Goal: Information Seeking & Learning: Learn about a topic

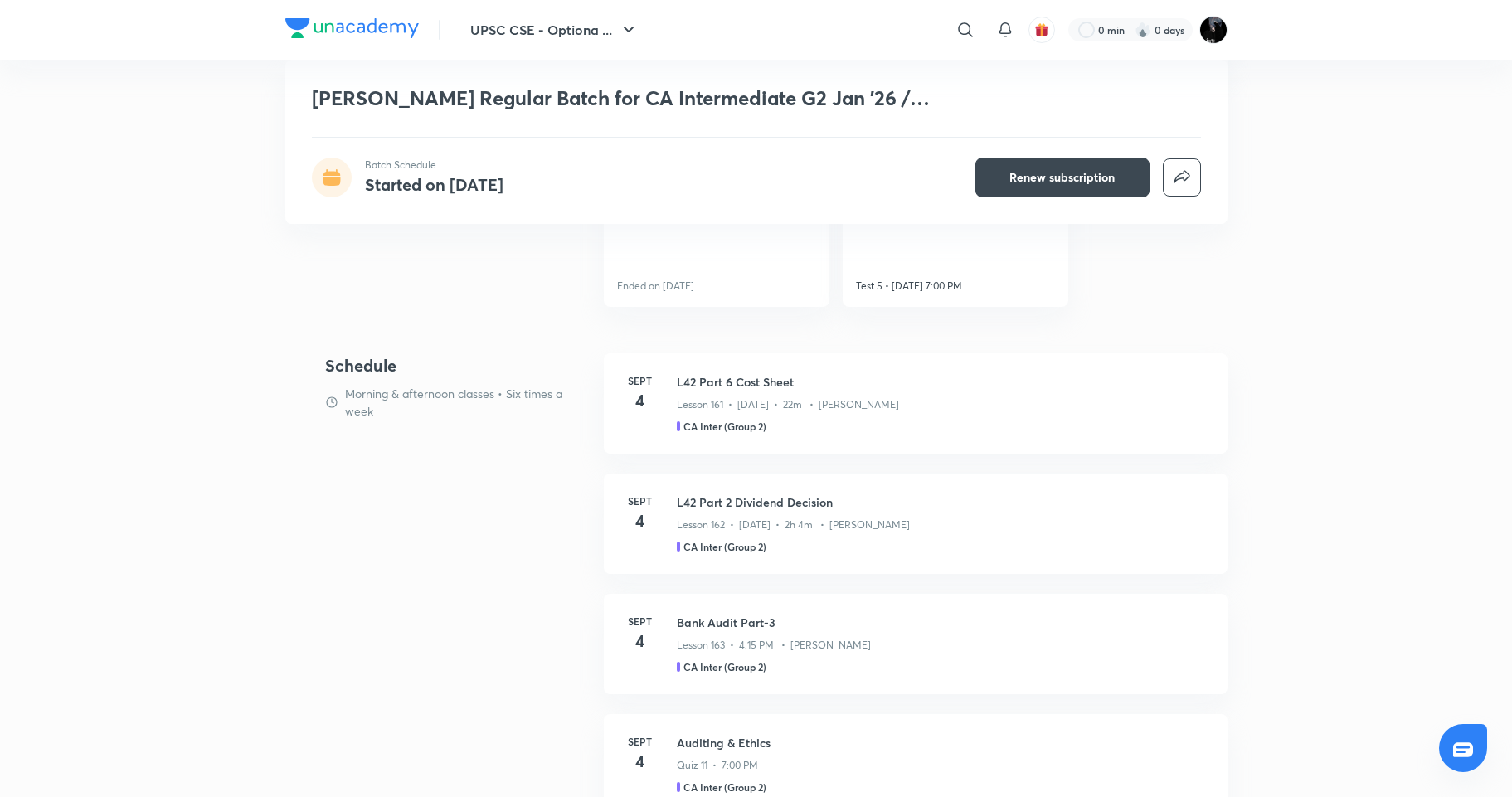
scroll to position [706, 0]
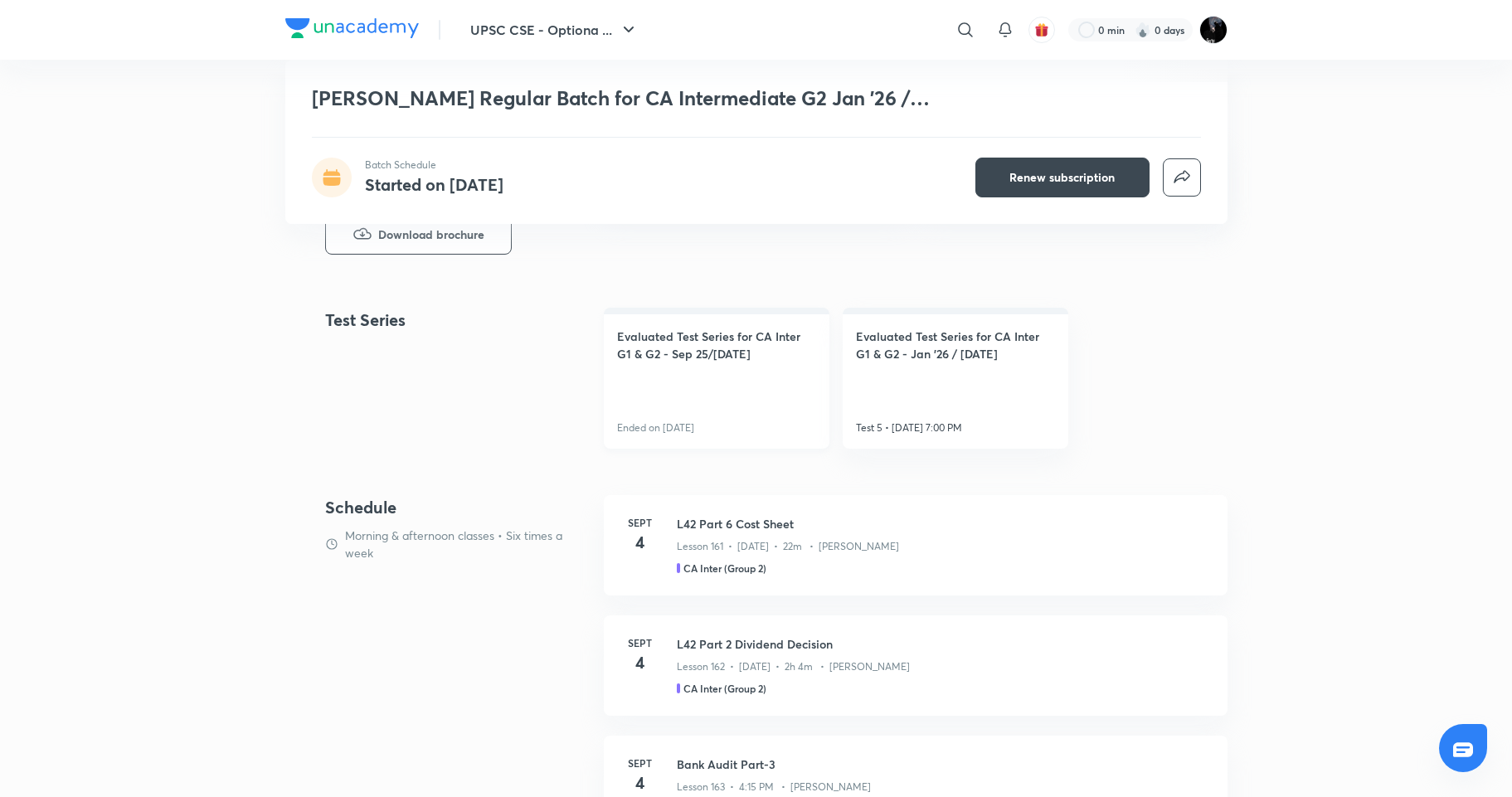
click at [744, 336] on h4 "Evaluated Test Series for CA Inter G1 & G2 - Sep 25/Jan 26" at bounding box center [717, 345] width 199 height 35
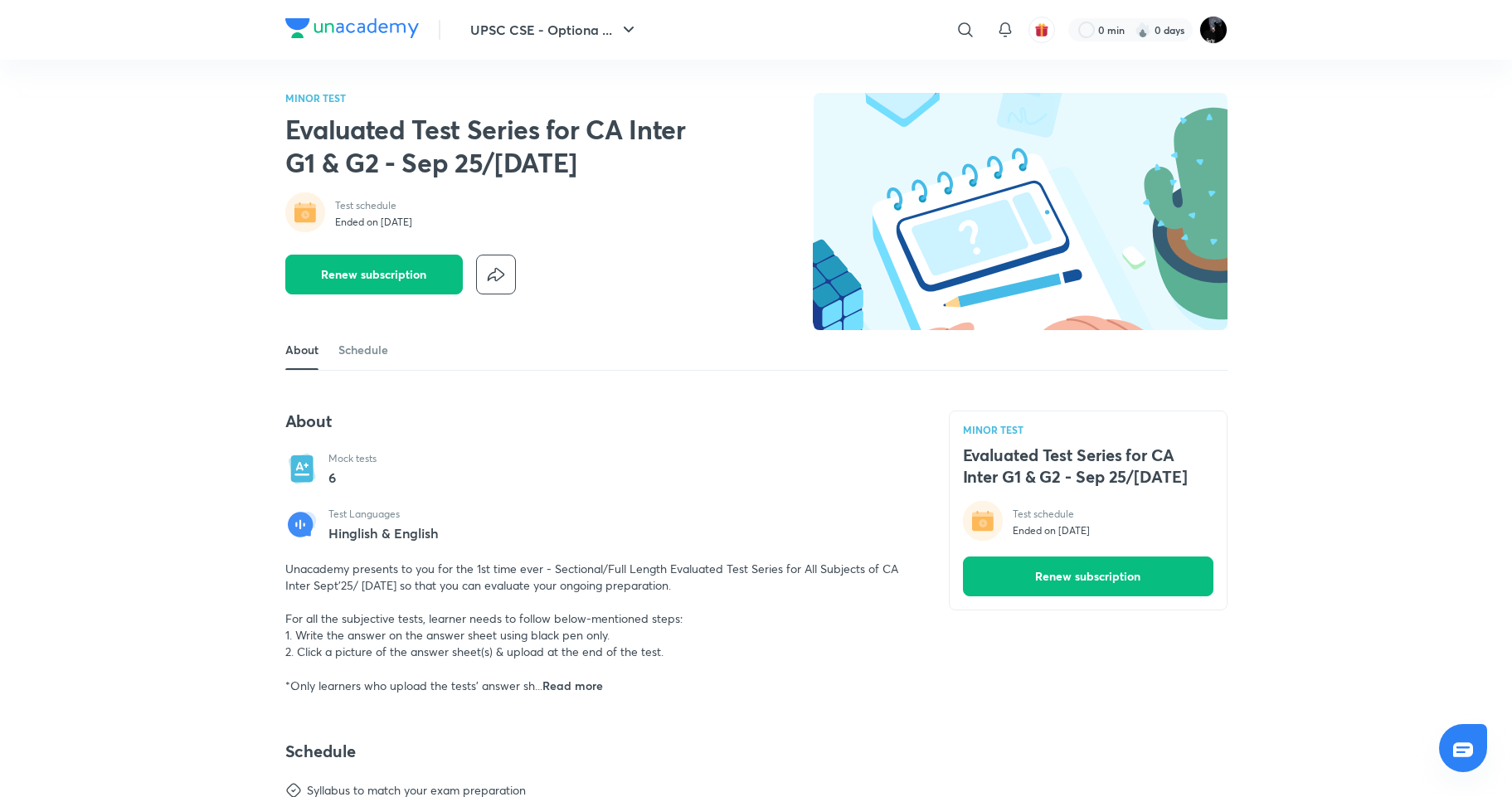
scroll to position [753, 0]
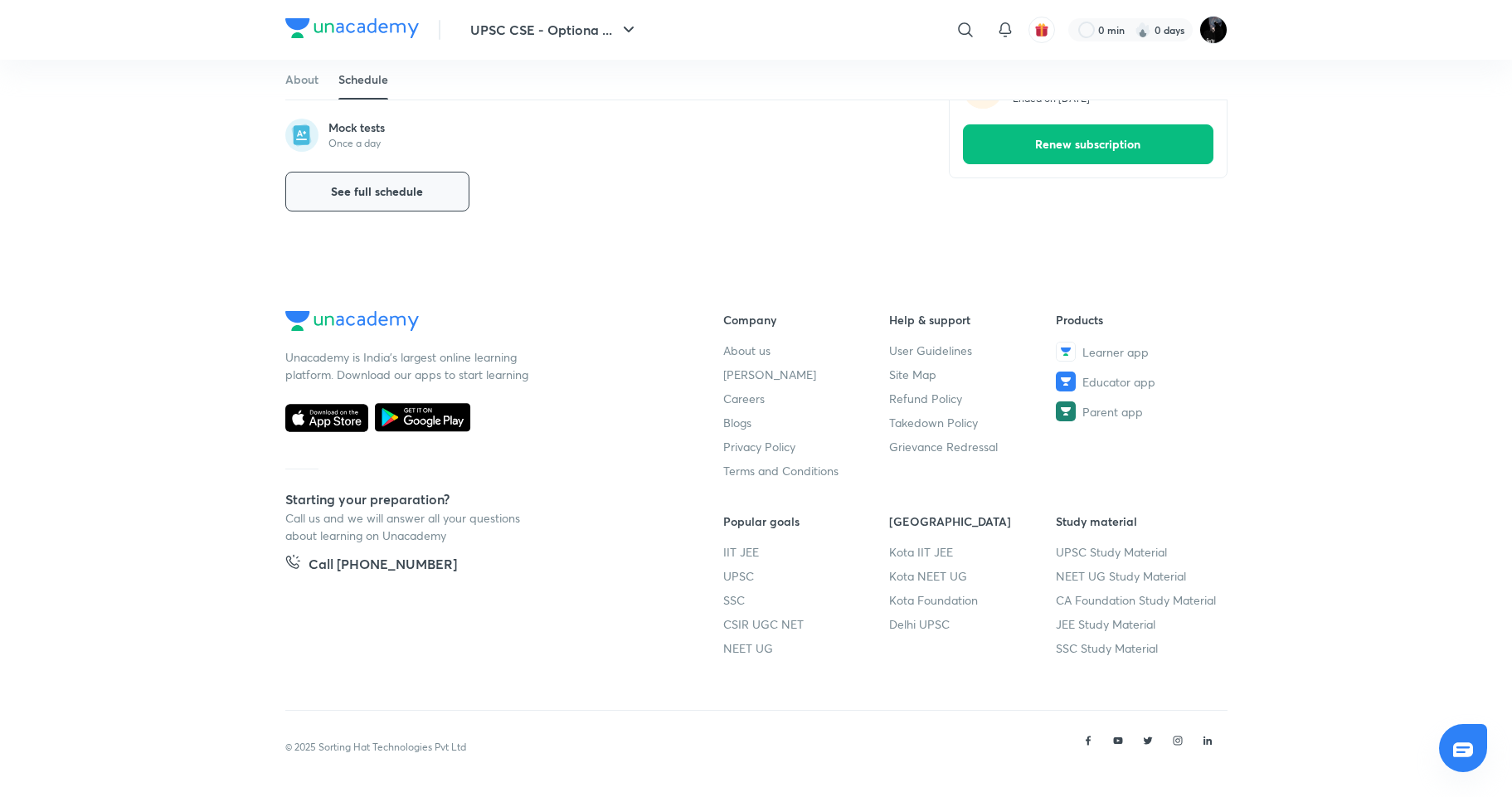
click at [329, 180] on button "See full schedule" at bounding box center [377, 192] width 184 height 39
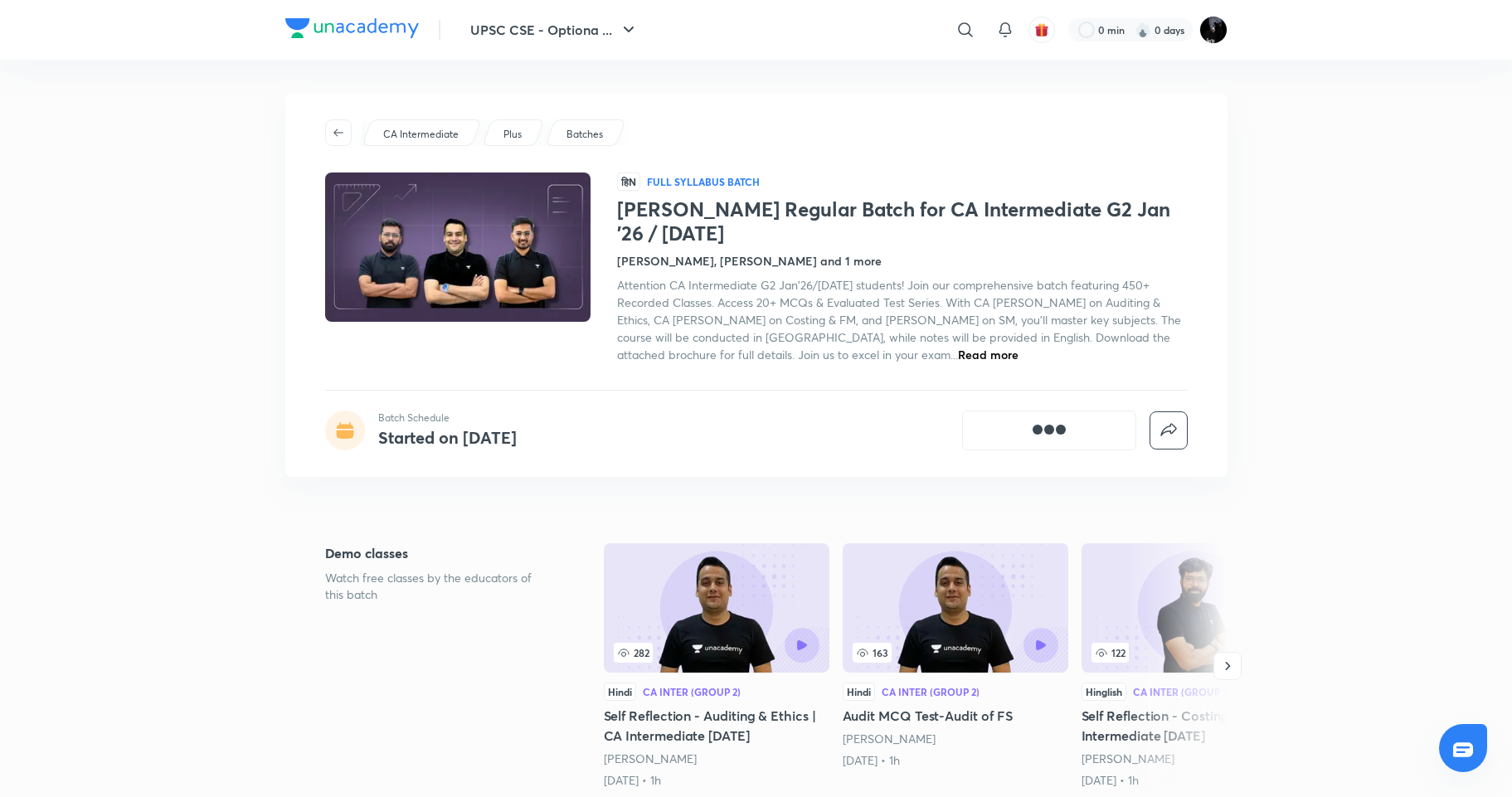
scroll to position [423, 0]
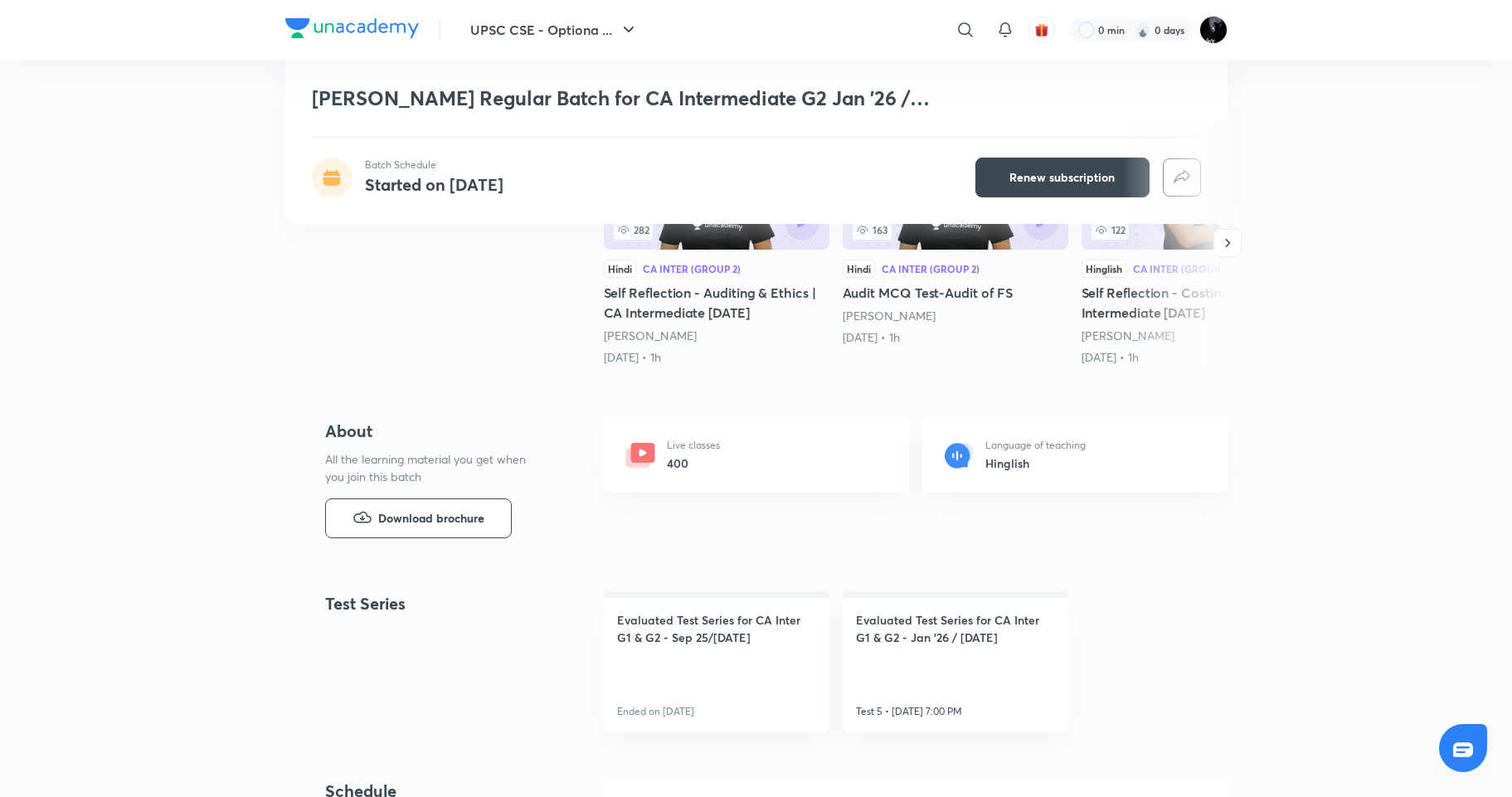
click at [913, 436] on div "Live classes 400 Language of teaching Hinglish" at bounding box center [915, 475] width 623 height 113
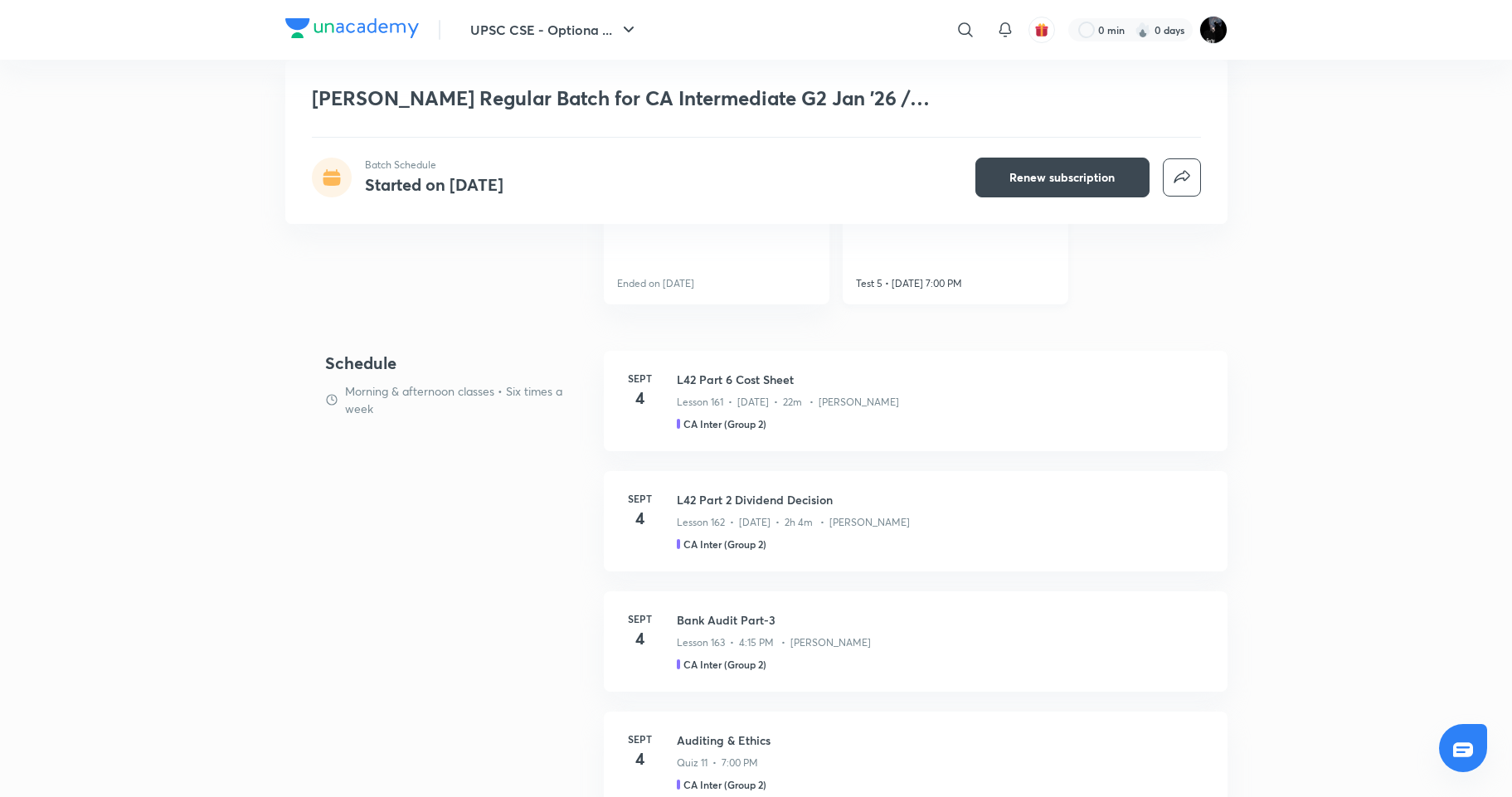
click at [906, 277] on p "Test 5 • Sept 4, 7:00 PM" at bounding box center [909, 283] width 106 height 15
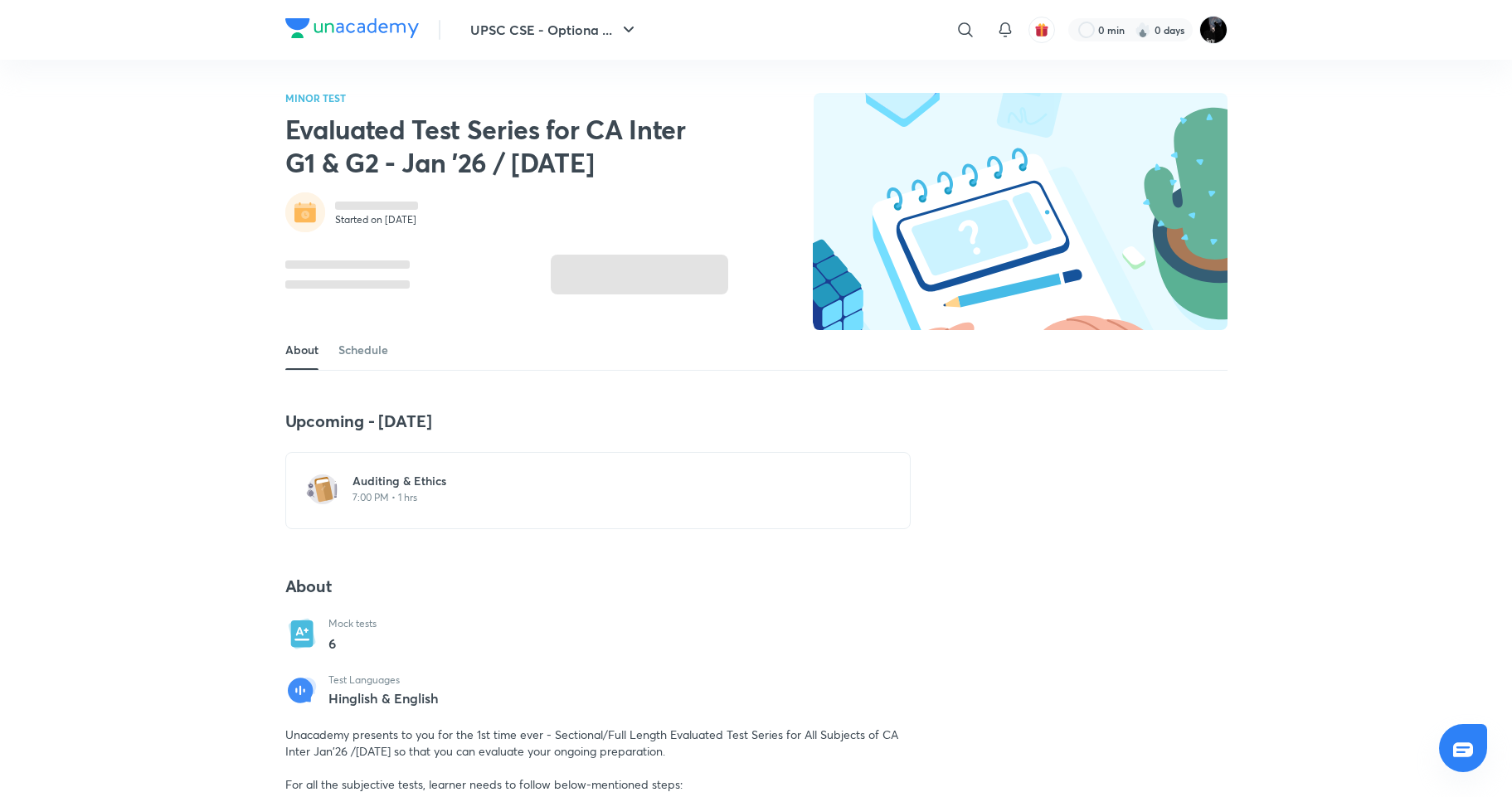
scroll to position [919, 0]
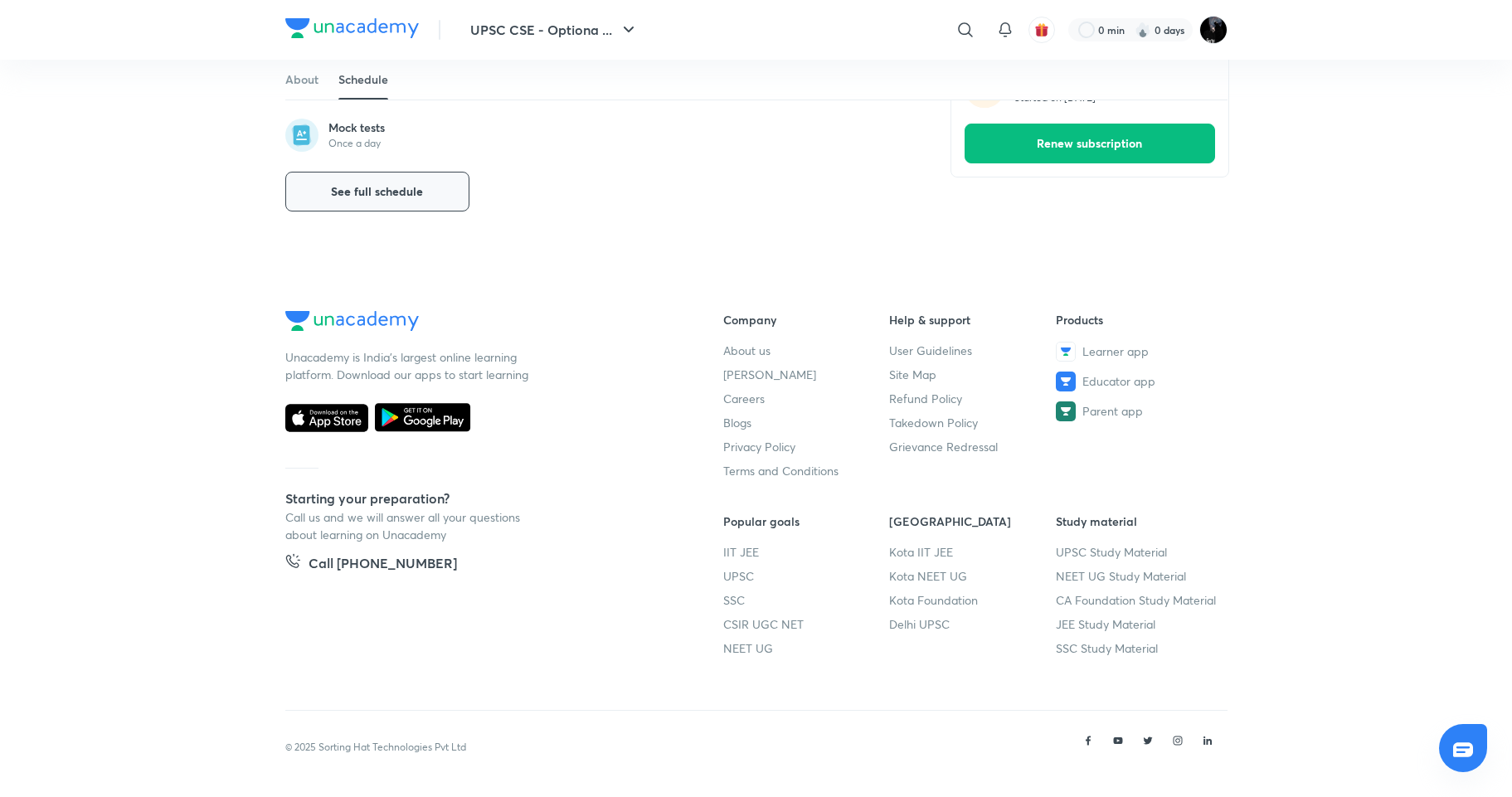
click at [408, 191] on span "See full schedule" at bounding box center [377, 191] width 92 height 16
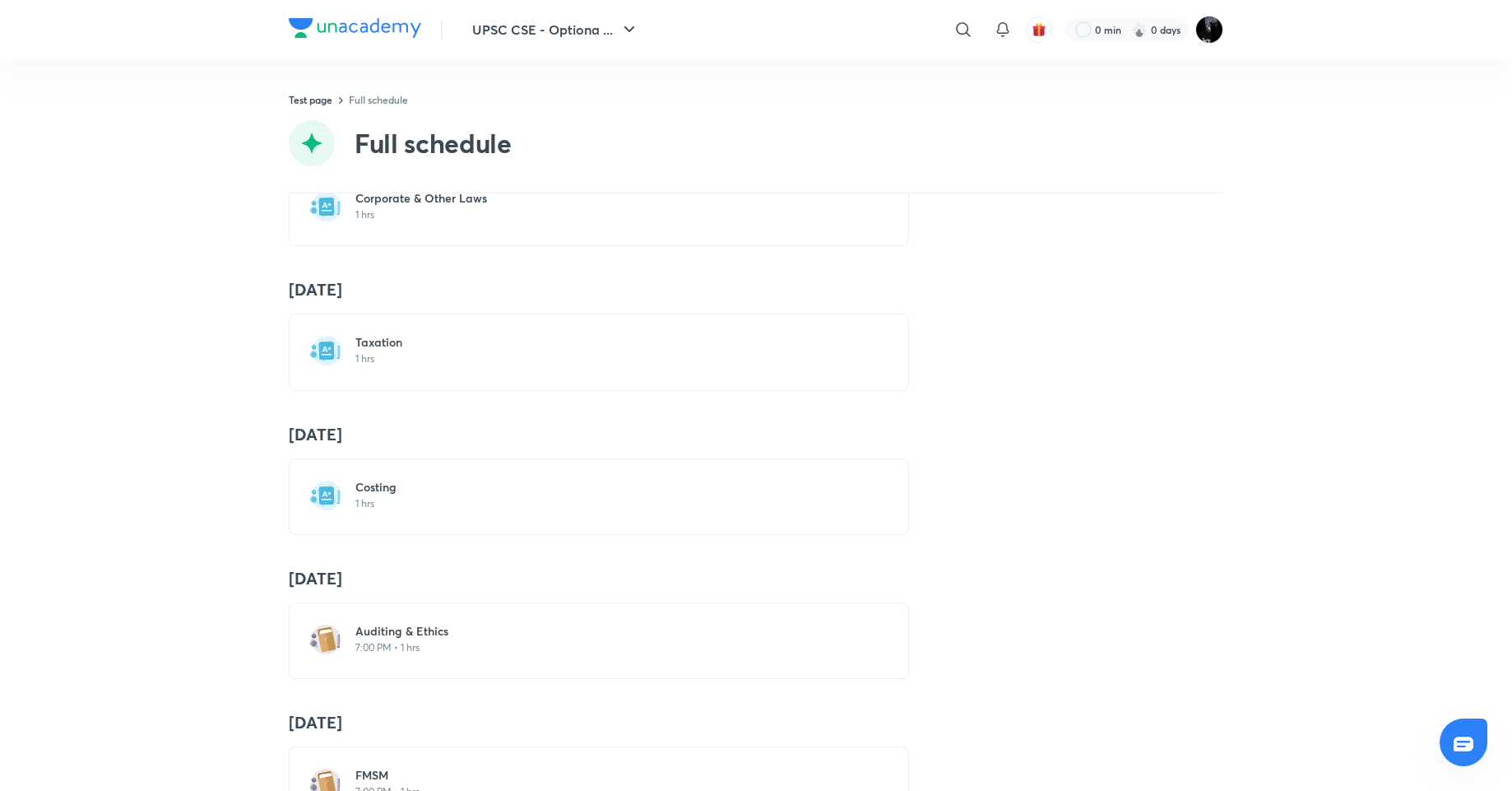
scroll to position [452, 0]
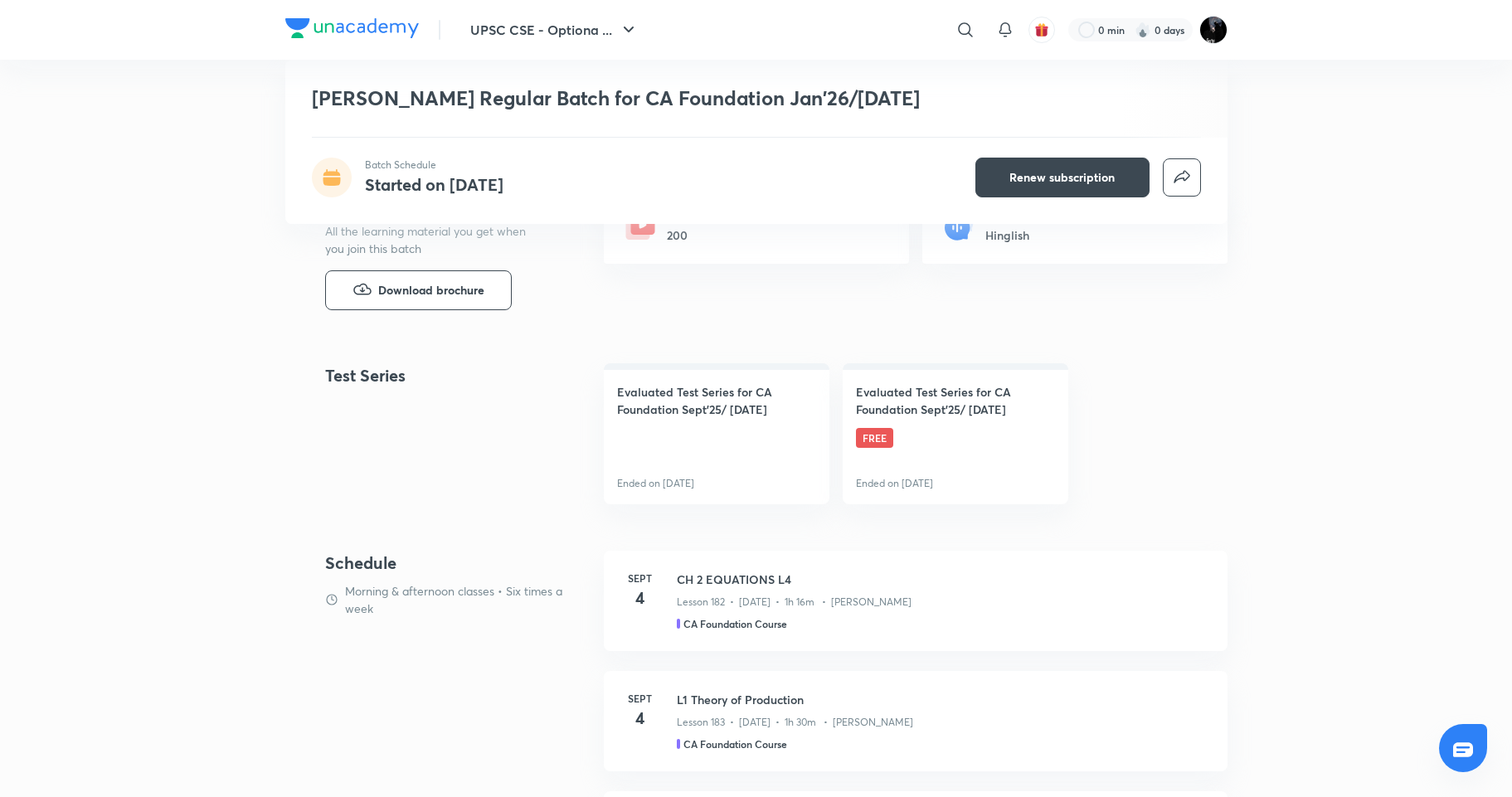
scroll to position [639, 0]
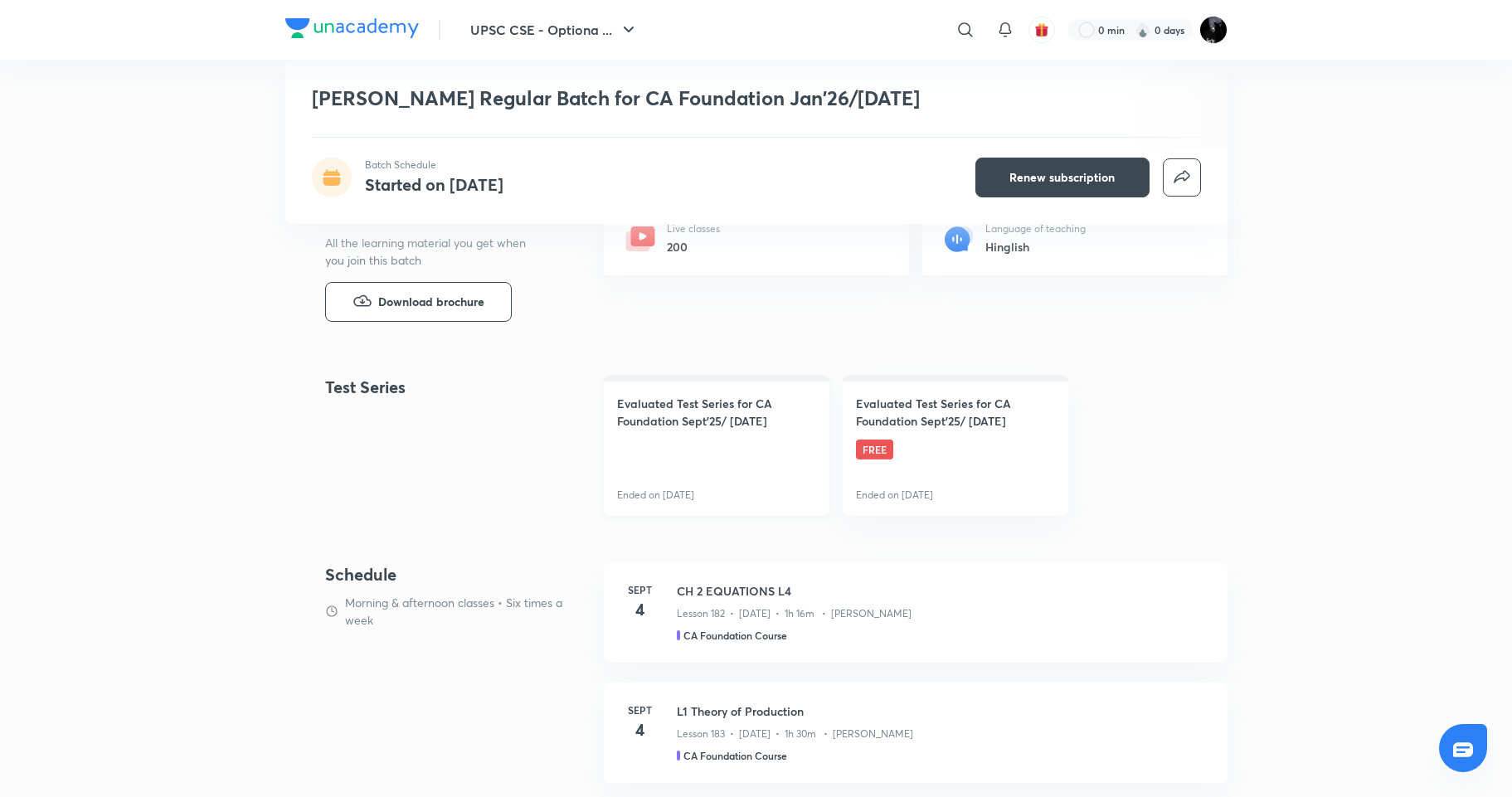
click at [726, 398] on h4 "Evaluated Test Series for CA Foundation Sept'25/ Jan'26" at bounding box center [717, 412] width 199 height 35
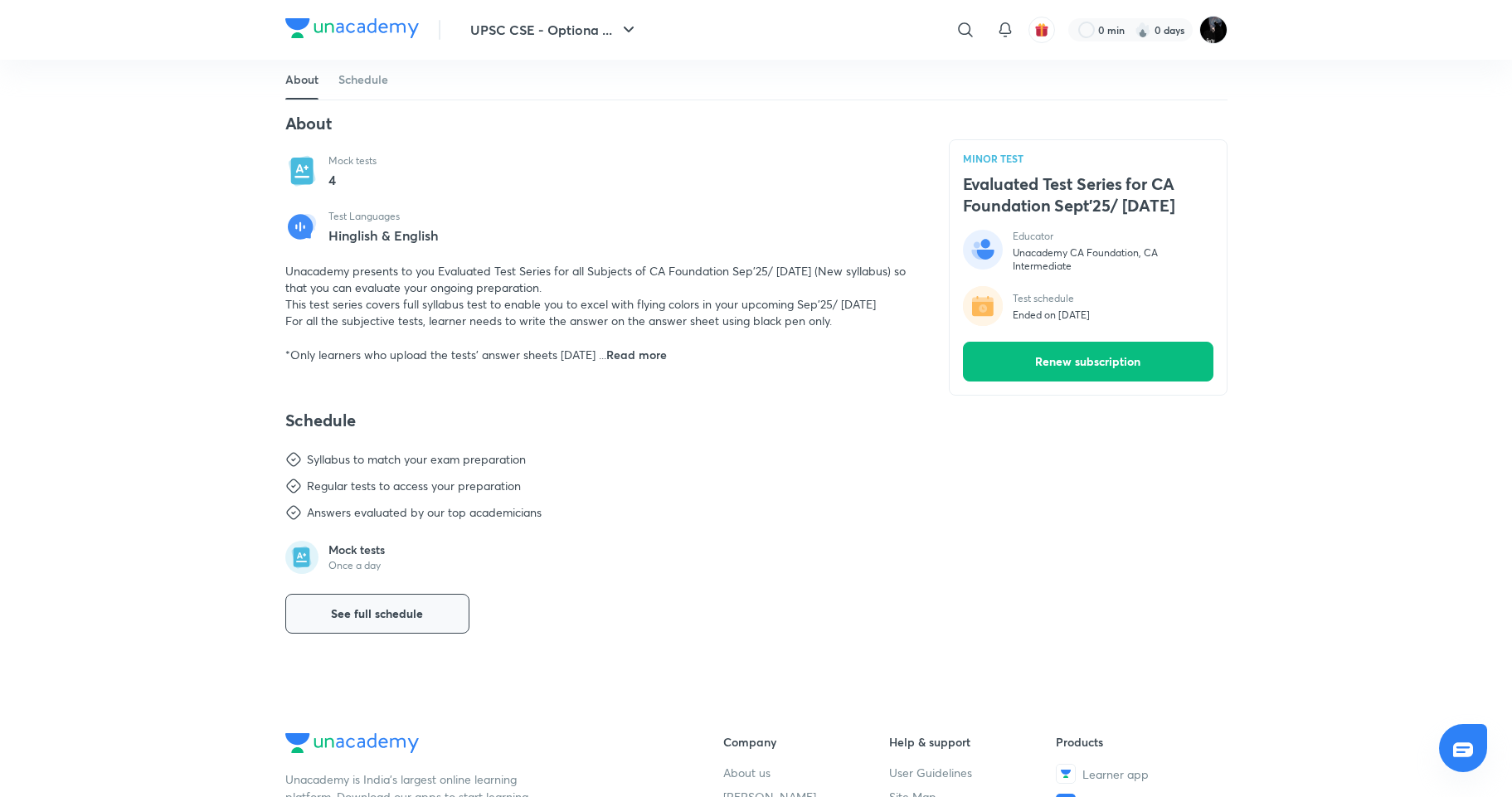
scroll to position [406, 0]
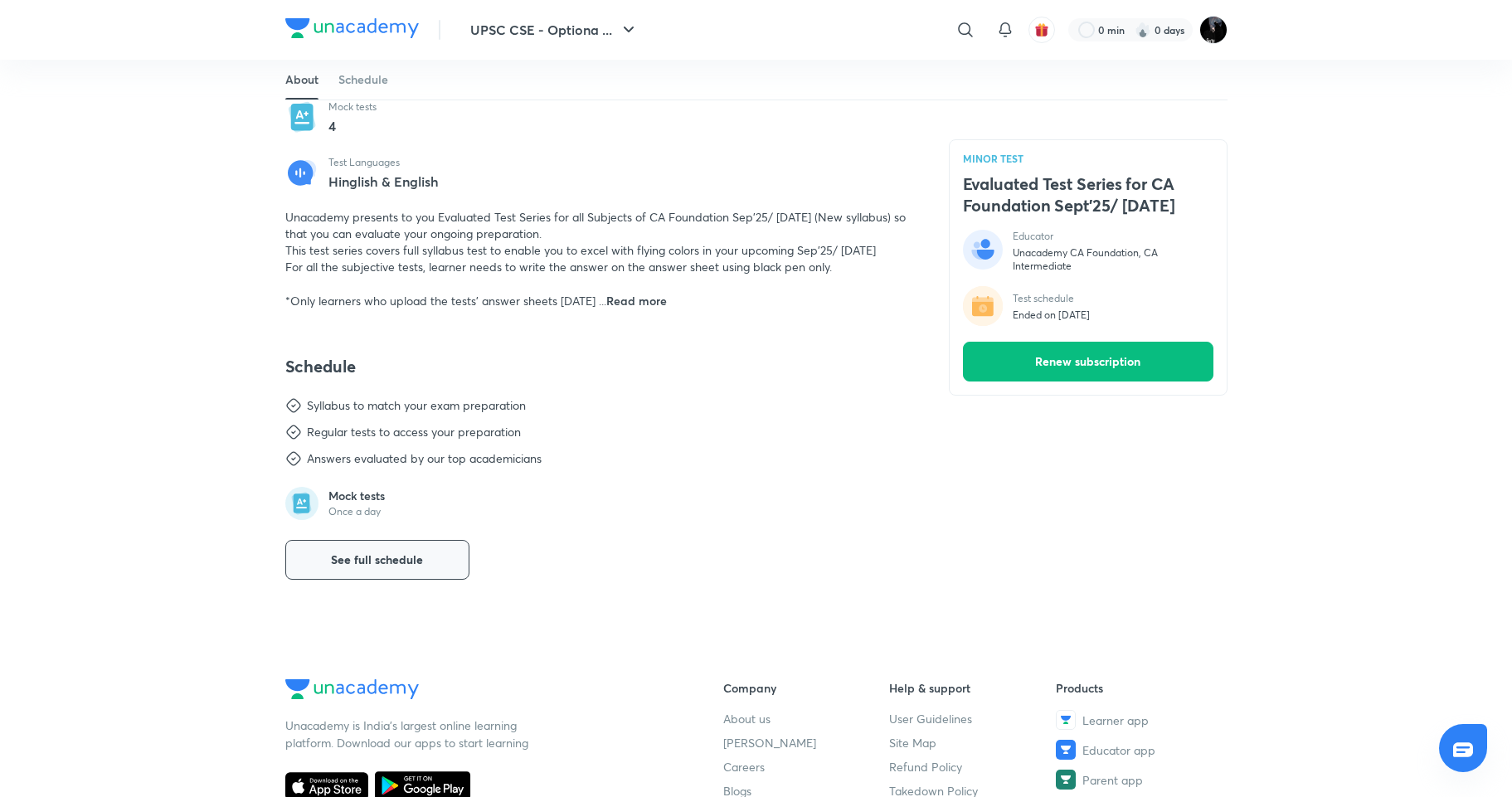
click at [409, 542] on button "See full schedule" at bounding box center [377, 560] width 184 height 39
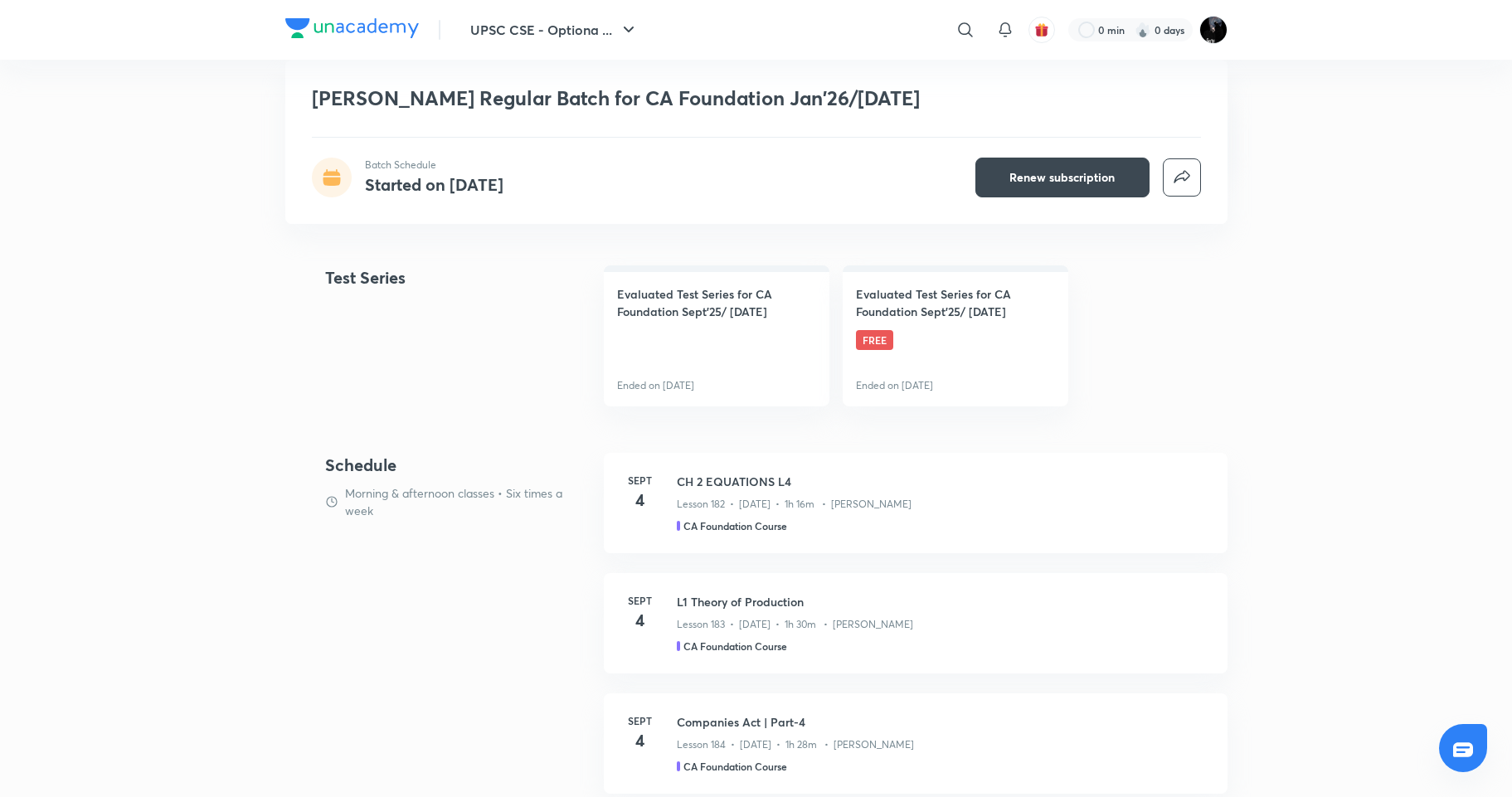
scroll to position [714, 0]
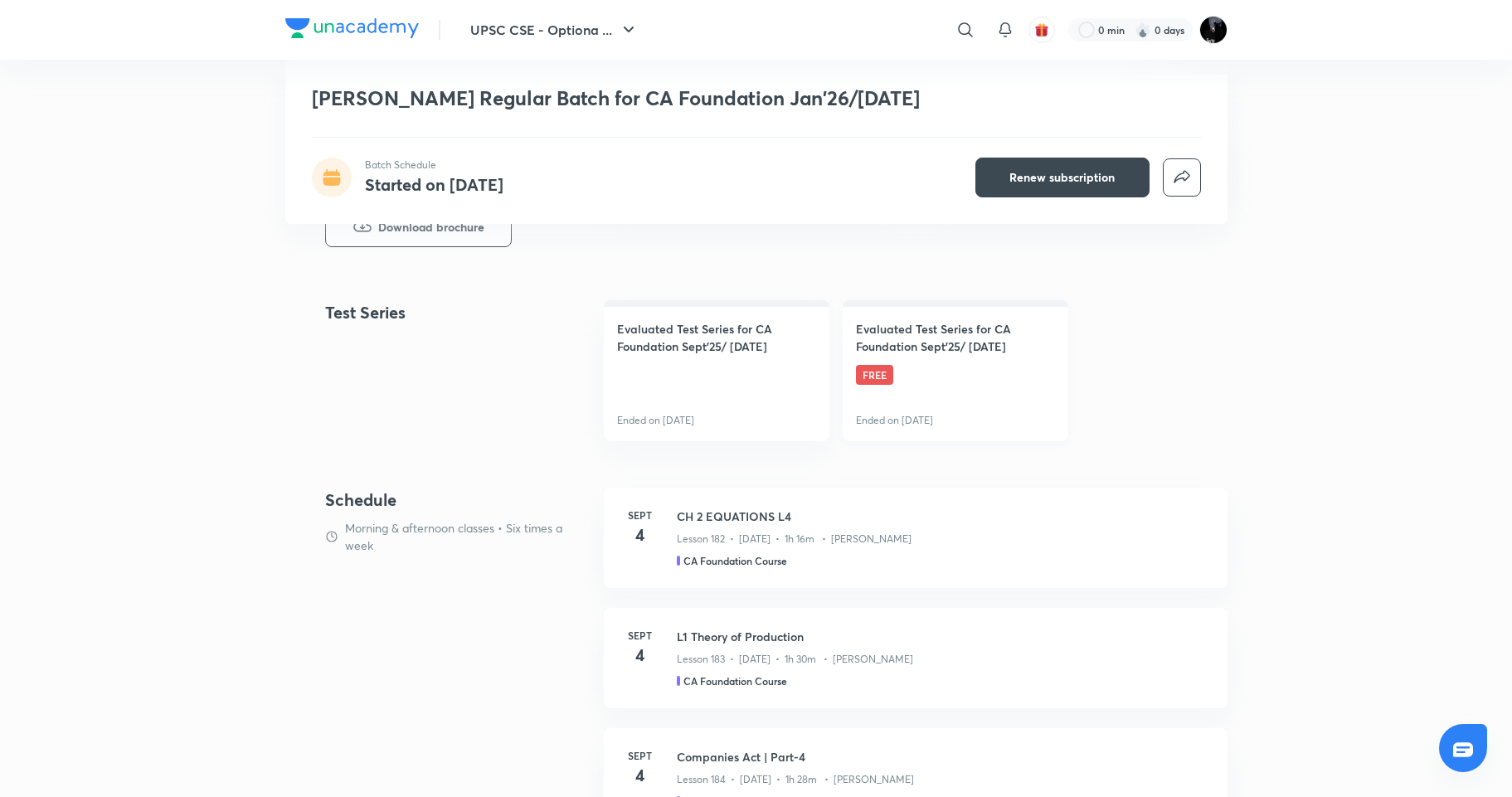
click at [874, 328] on h4 "Evaluated Test Series for CA Foundation Sept'25/ Jan'26" at bounding box center [955, 337] width 199 height 35
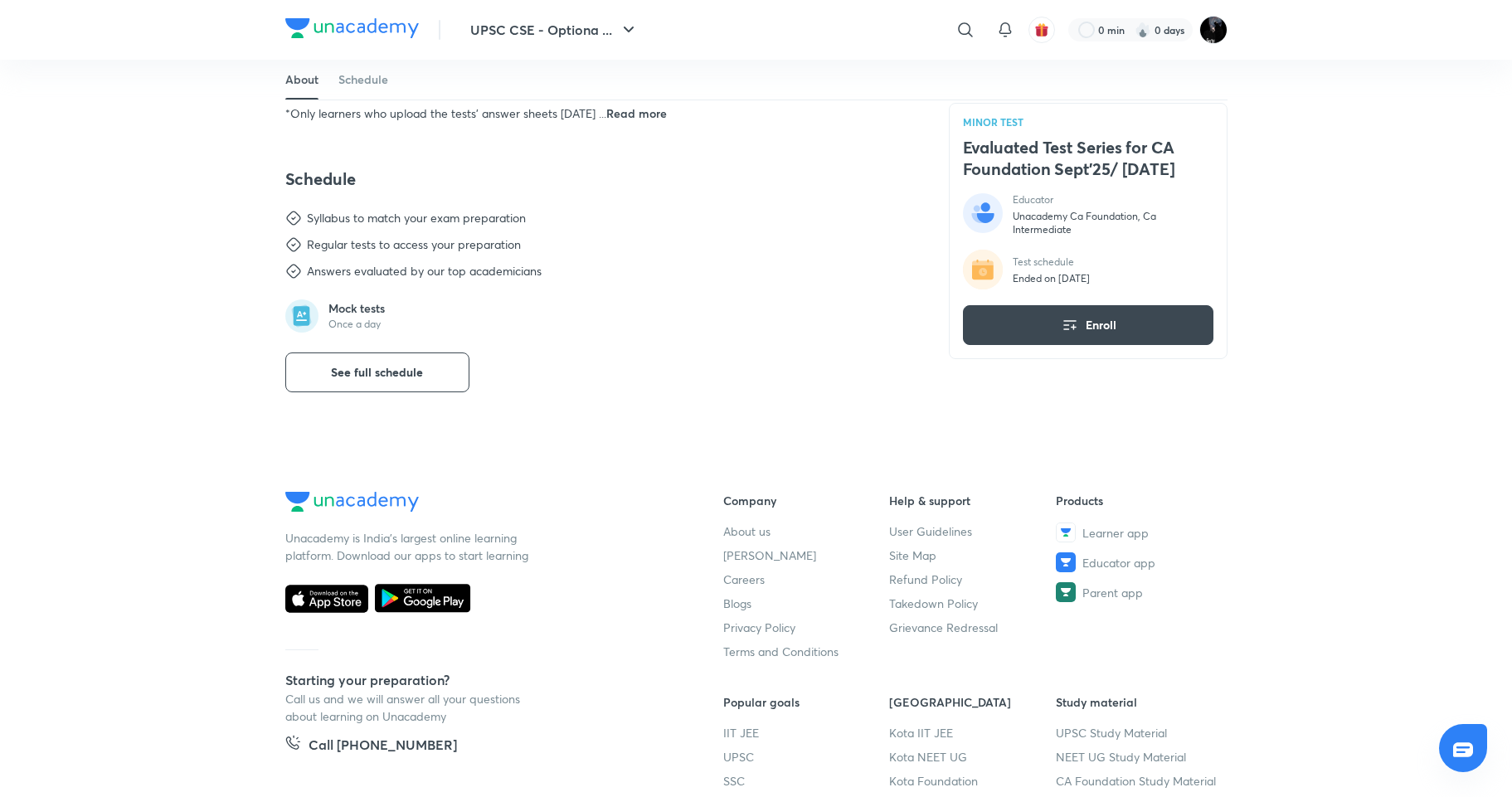
scroll to position [627, 0]
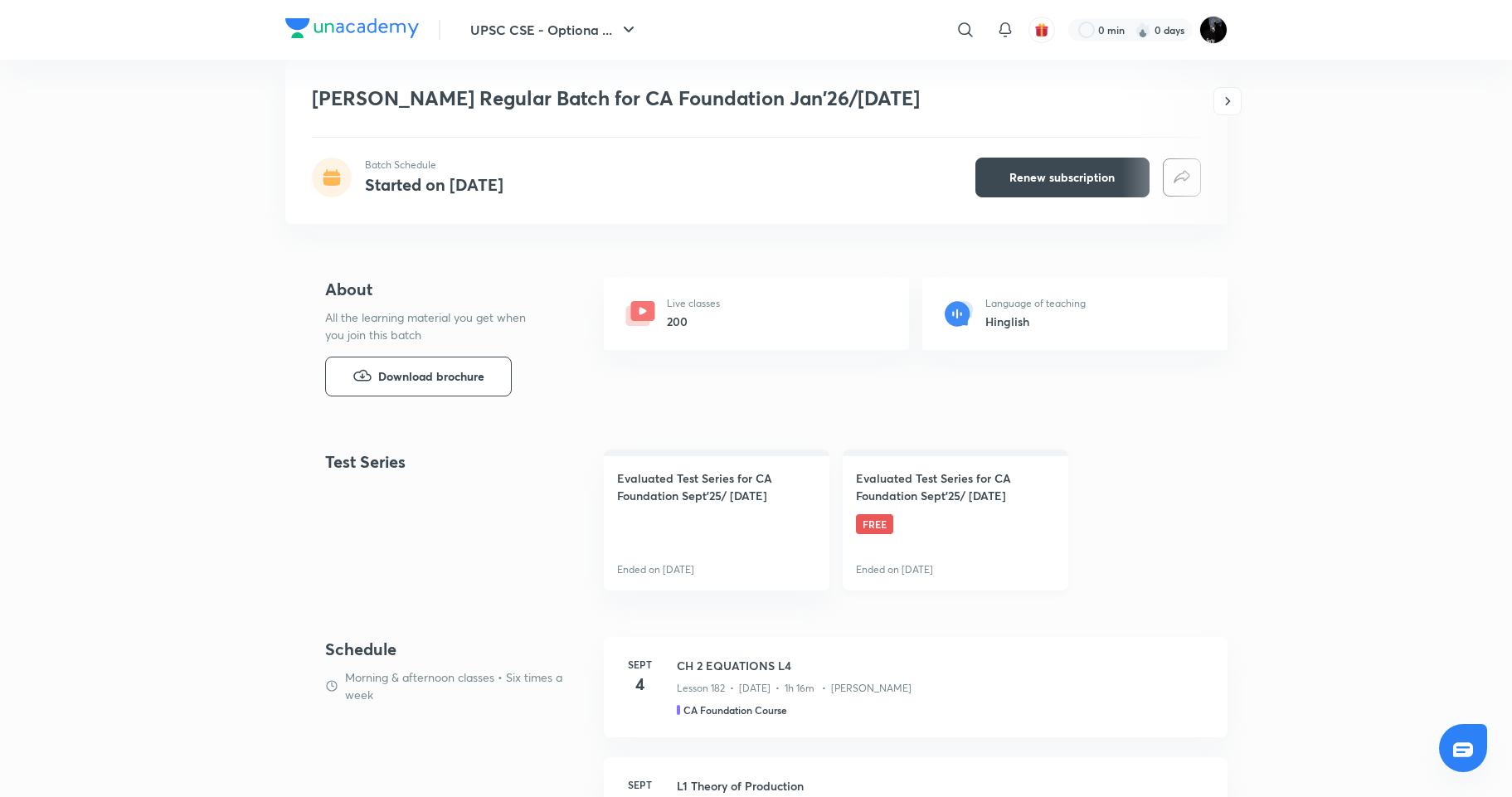
scroll to position [650, 0]
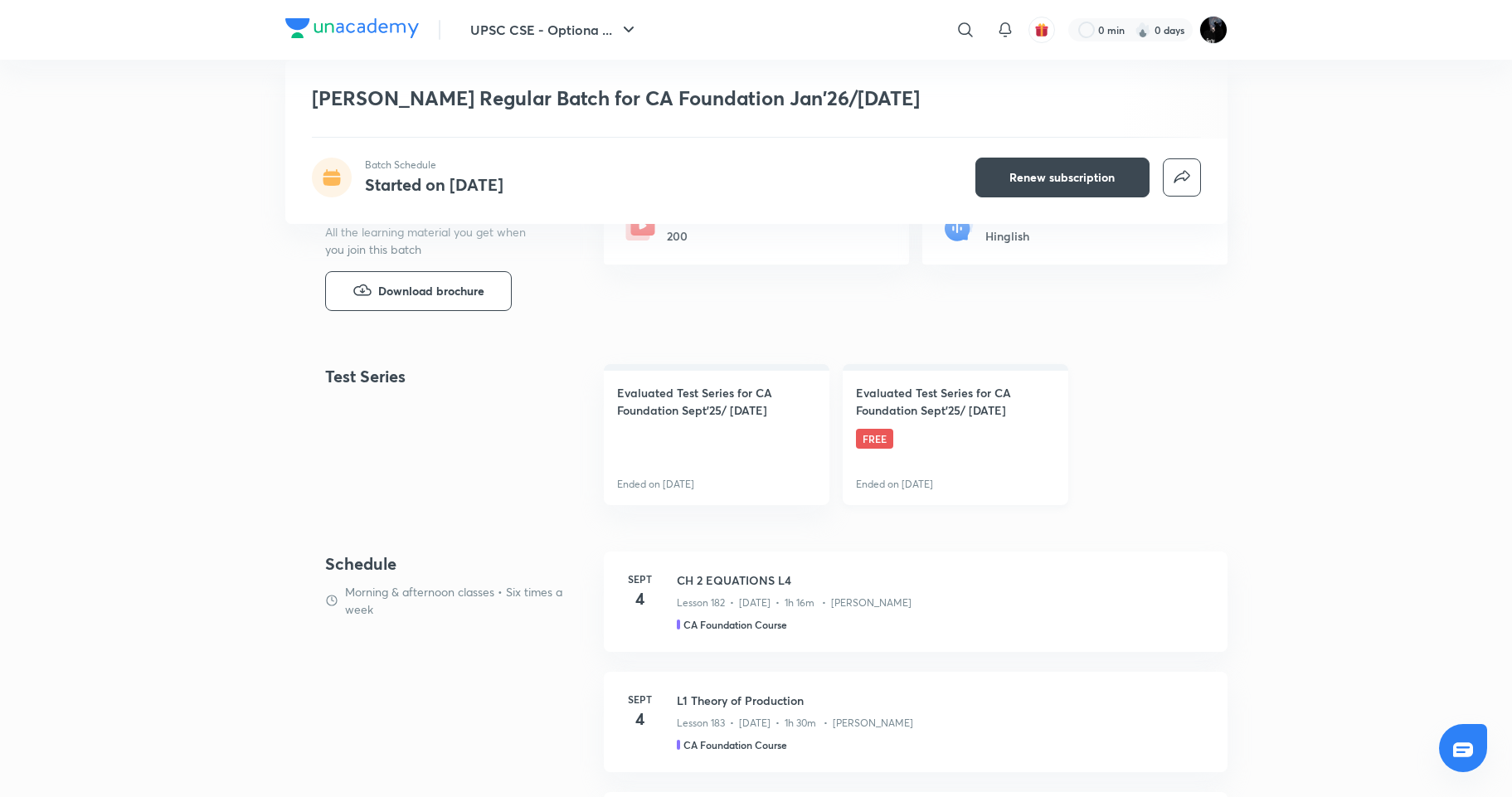
click at [898, 384] on h4 "Evaluated Test Series for CA Foundation Sept'25/ Jan'26" at bounding box center [955, 401] width 199 height 35
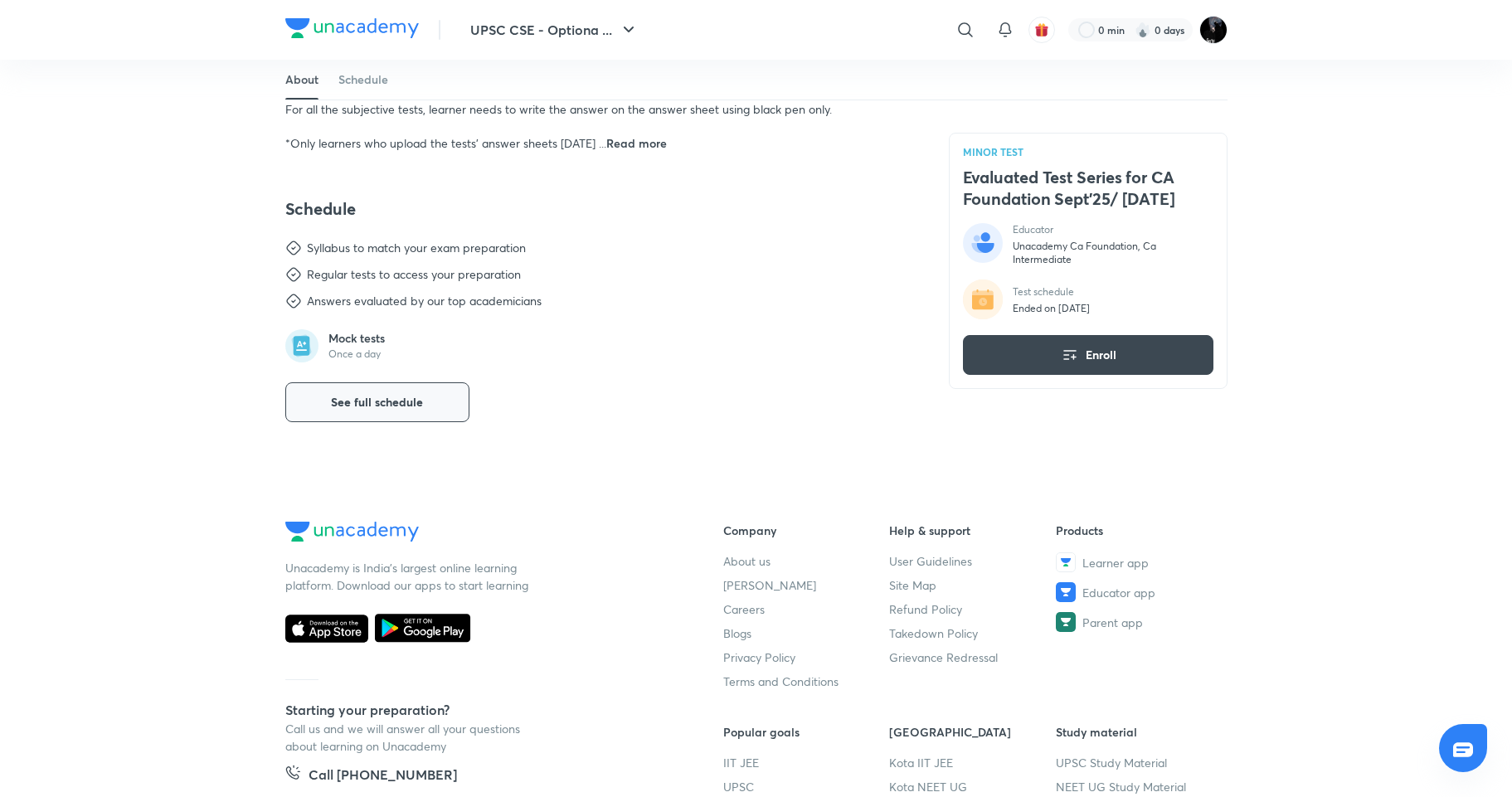
scroll to position [571, 0]
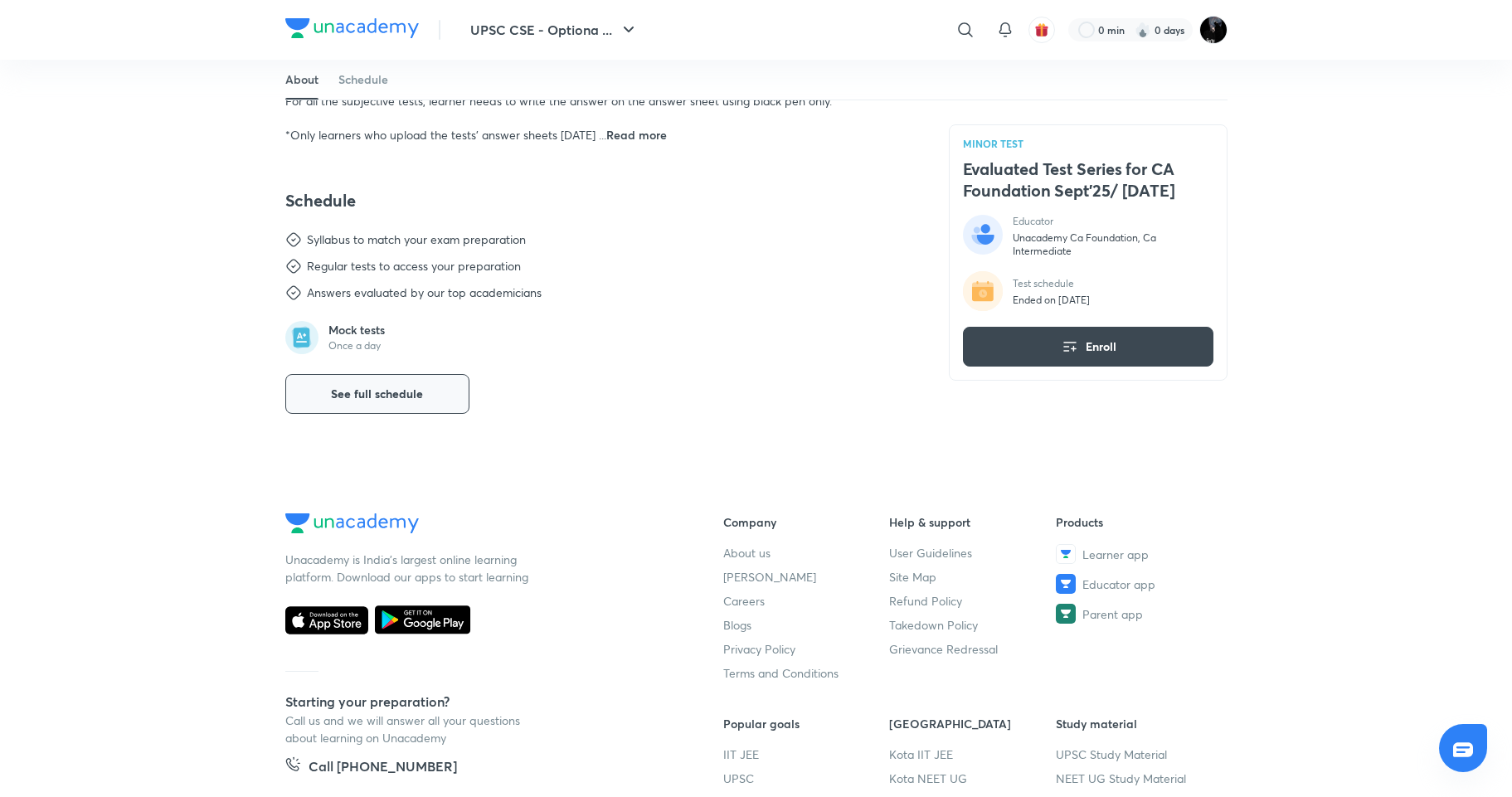
click at [382, 385] on span "See full schedule" at bounding box center [377, 393] width 92 height 16
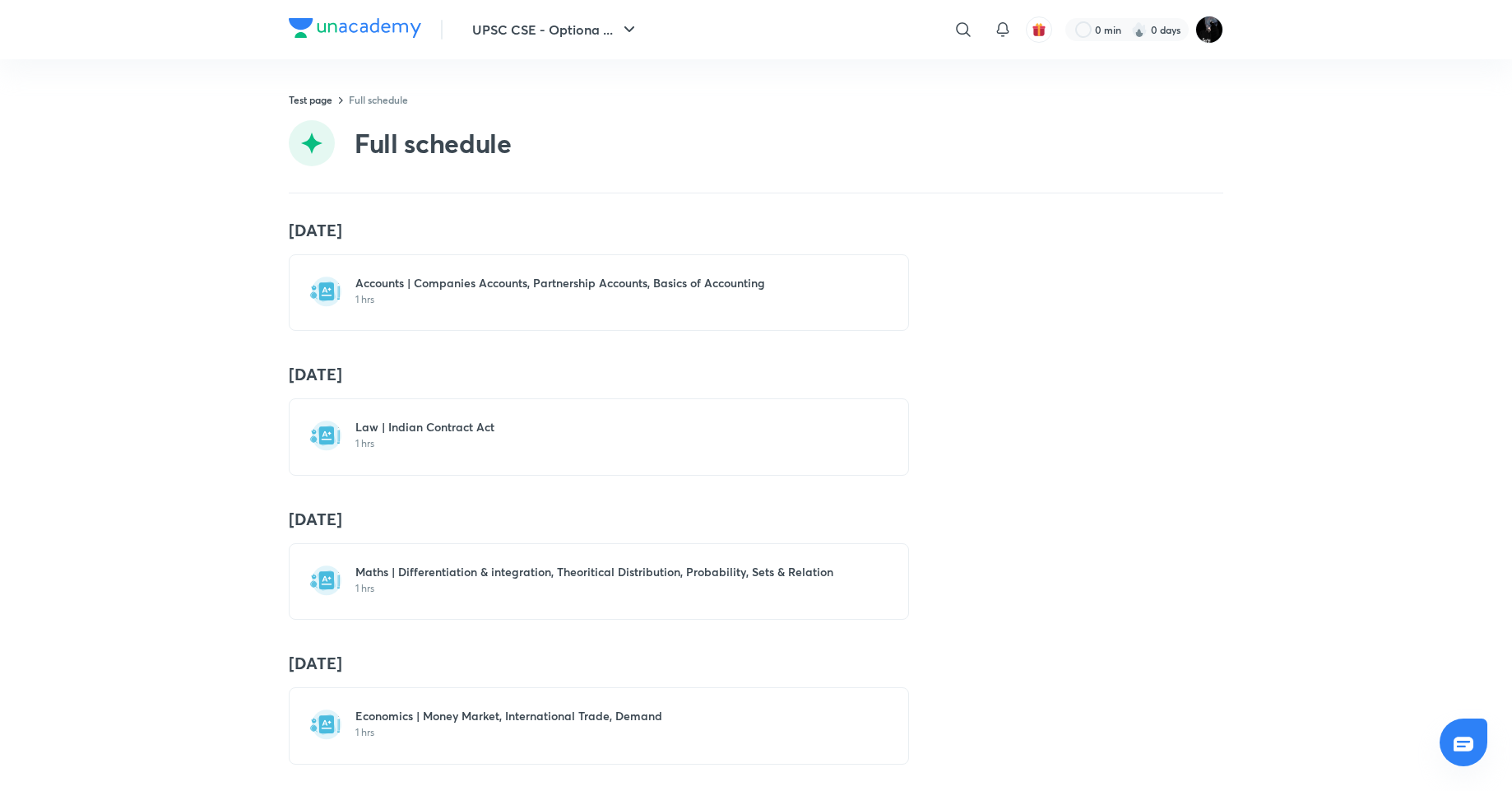
scroll to position [19, 0]
